Goal: Transaction & Acquisition: Purchase product/service

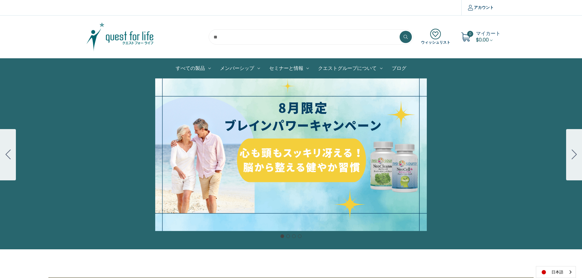
click at [321, 178] on div "細胞プロテクトセット 通常188ドル セール価格160ドル $28 OFF 2025年4月1日～4月30日 12月１日〜23日 販売中" at bounding box center [291, 154] width 582 height 153
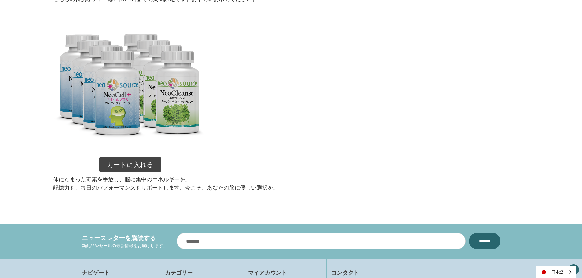
scroll to position [896, 0]
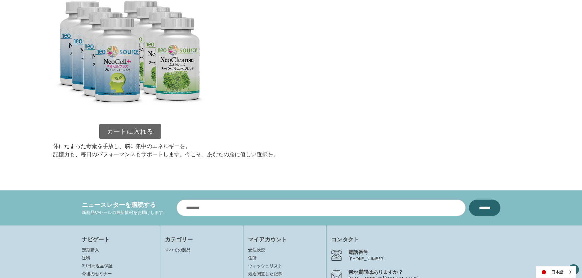
click at [137, 129] on link "カートに入れる" at bounding box center [130, 131] width 62 height 15
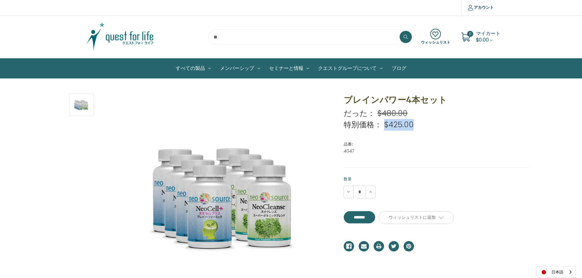
drag, startPoint x: 384, startPoint y: 125, endPoint x: 416, endPoint y: 127, distance: 31.8
click at [416, 127] on div "特別価格： $425.00" at bounding box center [436, 125] width 185 height 12
click at [397, 124] on span "$425.00" at bounding box center [399, 124] width 30 height 11
click at [369, 191] on icon at bounding box center [370, 192] width 5 height 5
type input "*"
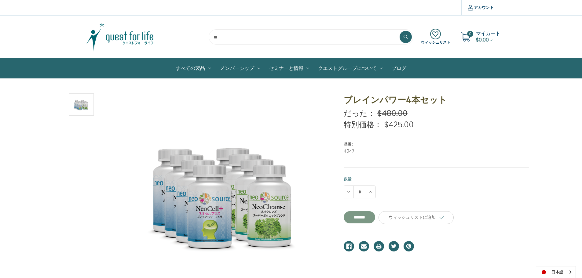
click at [375, 217] on input "**********" at bounding box center [359, 217] width 31 height 12
type input "*******"
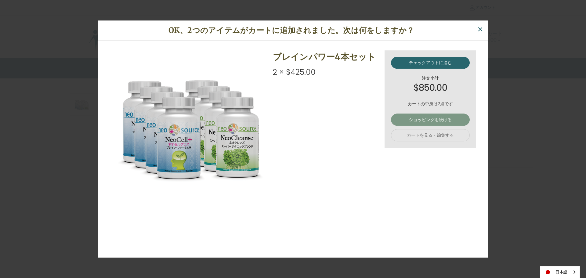
click at [431, 122] on link "ショッピングを続ける" at bounding box center [430, 120] width 79 height 12
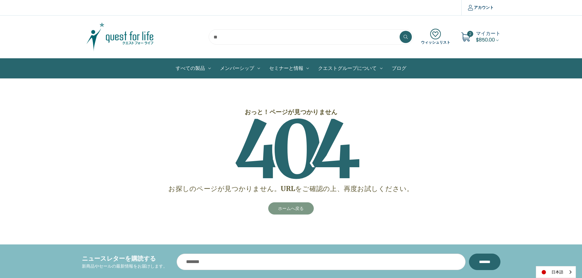
click at [286, 208] on link "ホームへ戻る" at bounding box center [291, 208] width 46 height 12
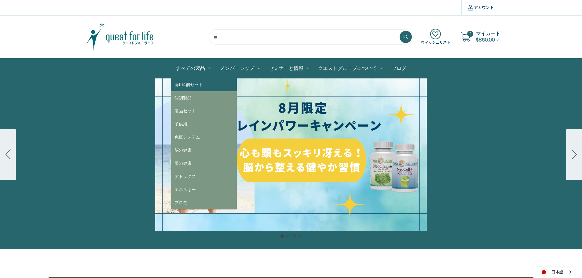
click at [186, 83] on link "徳用4個セット" at bounding box center [204, 84] width 66 height 13
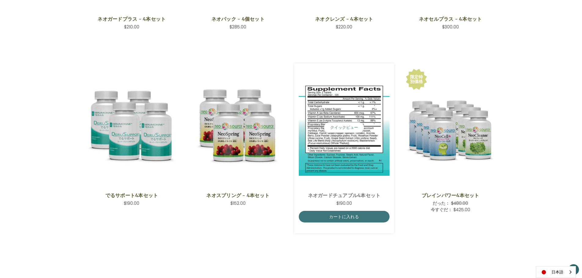
scroll to position [244, 0]
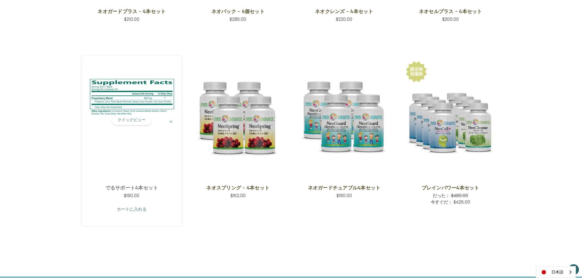
click at [139, 210] on link "カートに入れる" at bounding box center [131, 209] width 91 height 12
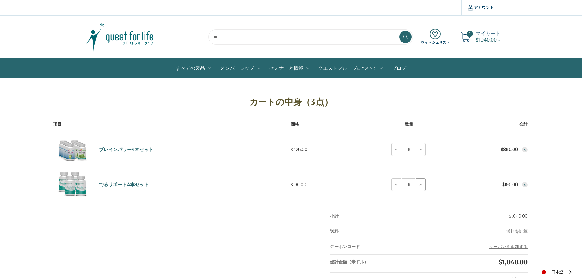
click at [421, 187] on icon at bounding box center [420, 184] width 5 height 5
click at [477, 25] on link "ログイン" at bounding box center [491, 24] width 60 height 9
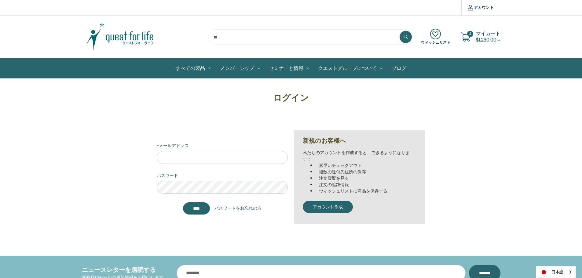
click at [492, 150] on div "ログイン Eメールアドレス パスワード ******* パスワードをお忘れの方 新規のお客様へ 私たちのアカウントを作成すると、できるようになります： 素早い…" at bounding box center [291, 160] width 485 height 139
click at [185, 159] on input "Eメールアドレス" at bounding box center [222, 157] width 131 height 13
type input "**********"
click at [479, 31] on span "マイカート" at bounding box center [488, 33] width 24 height 7
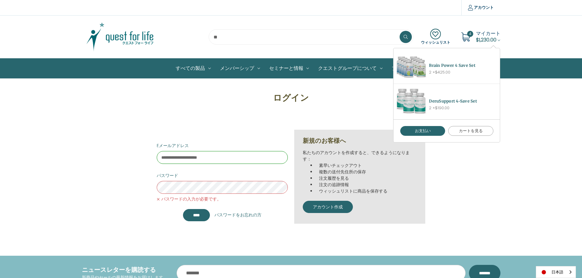
click at [472, 133] on link "カートを見る" at bounding box center [470, 131] width 45 height 10
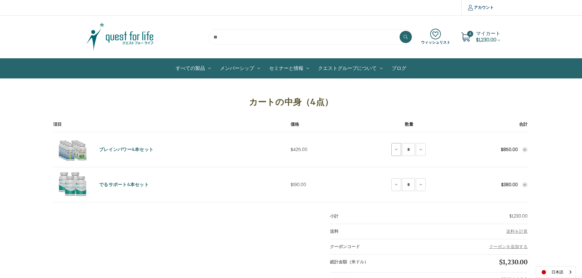
click at [397, 149] on use at bounding box center [396, 150] width 2 height 2
click at [398, 152] on icon at bounding box center [396, 149] width 5 height 5
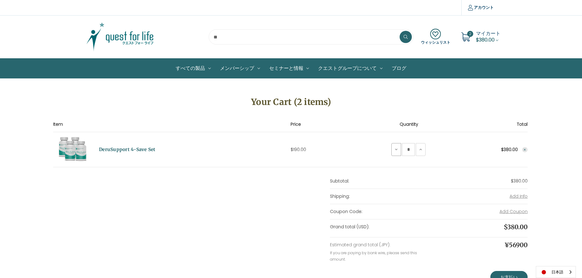
click at [395, 152] on icon at bounding box center [396, 149] width 5 height 5
click at [393, 152] on button "Decrease Quantity of DeruSupport 4-Save Set" at bounding box center [396, 149] width 10 height 13
